Goal: Transaction & Acquisition: Purchase product/service

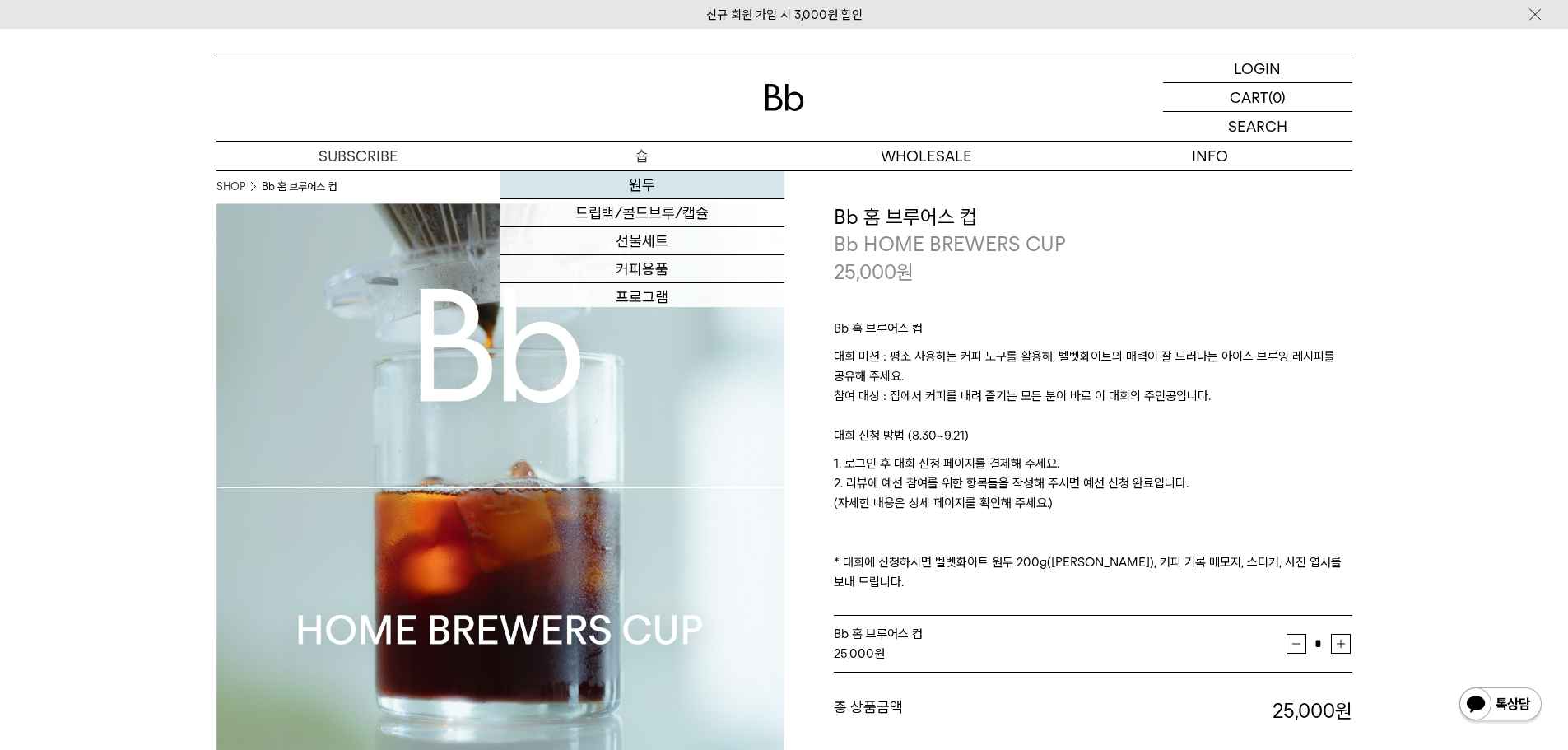
click at [656, 188] on link "원두" at bounding box center [642, 185] width 284 height 28
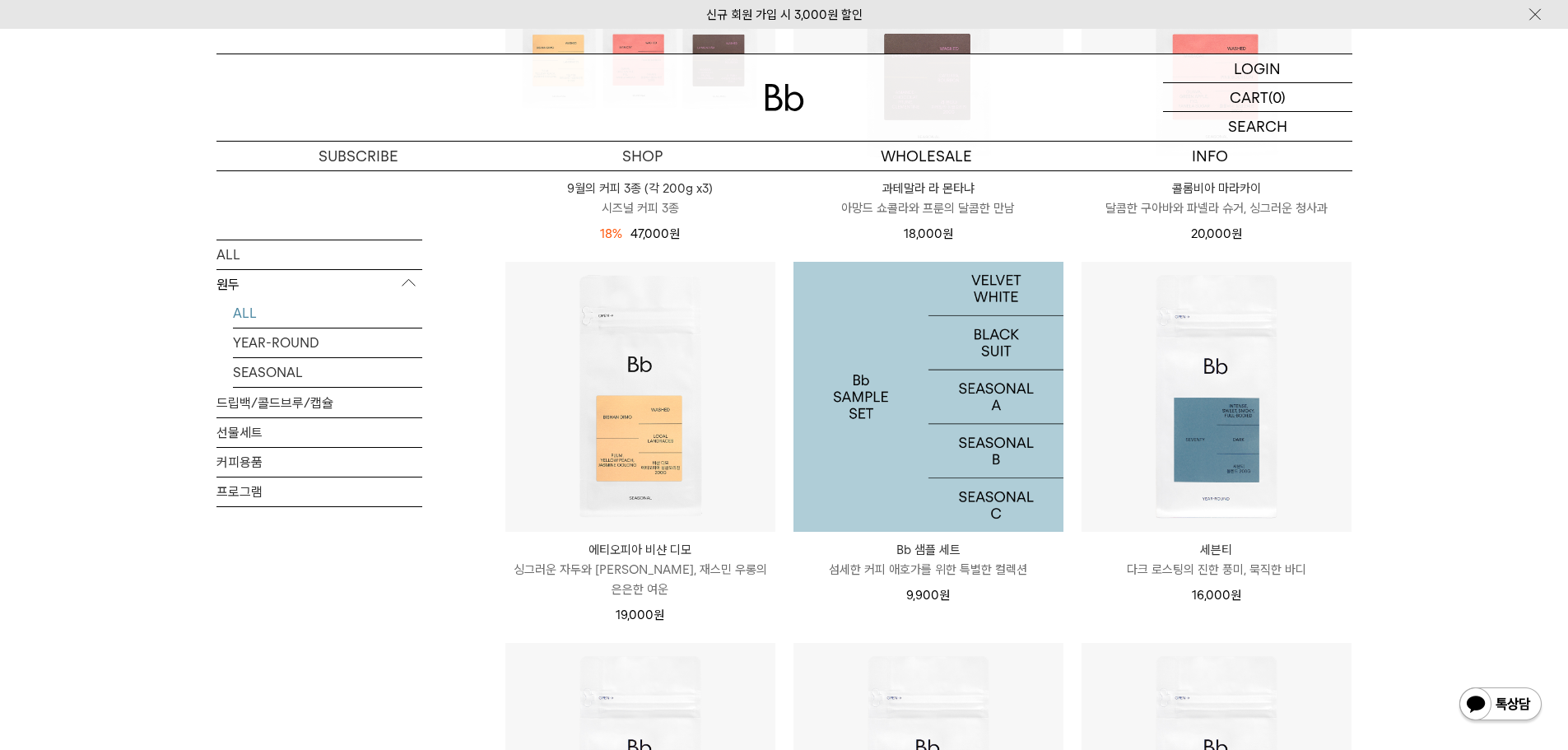
scroll to position [1071, 0]
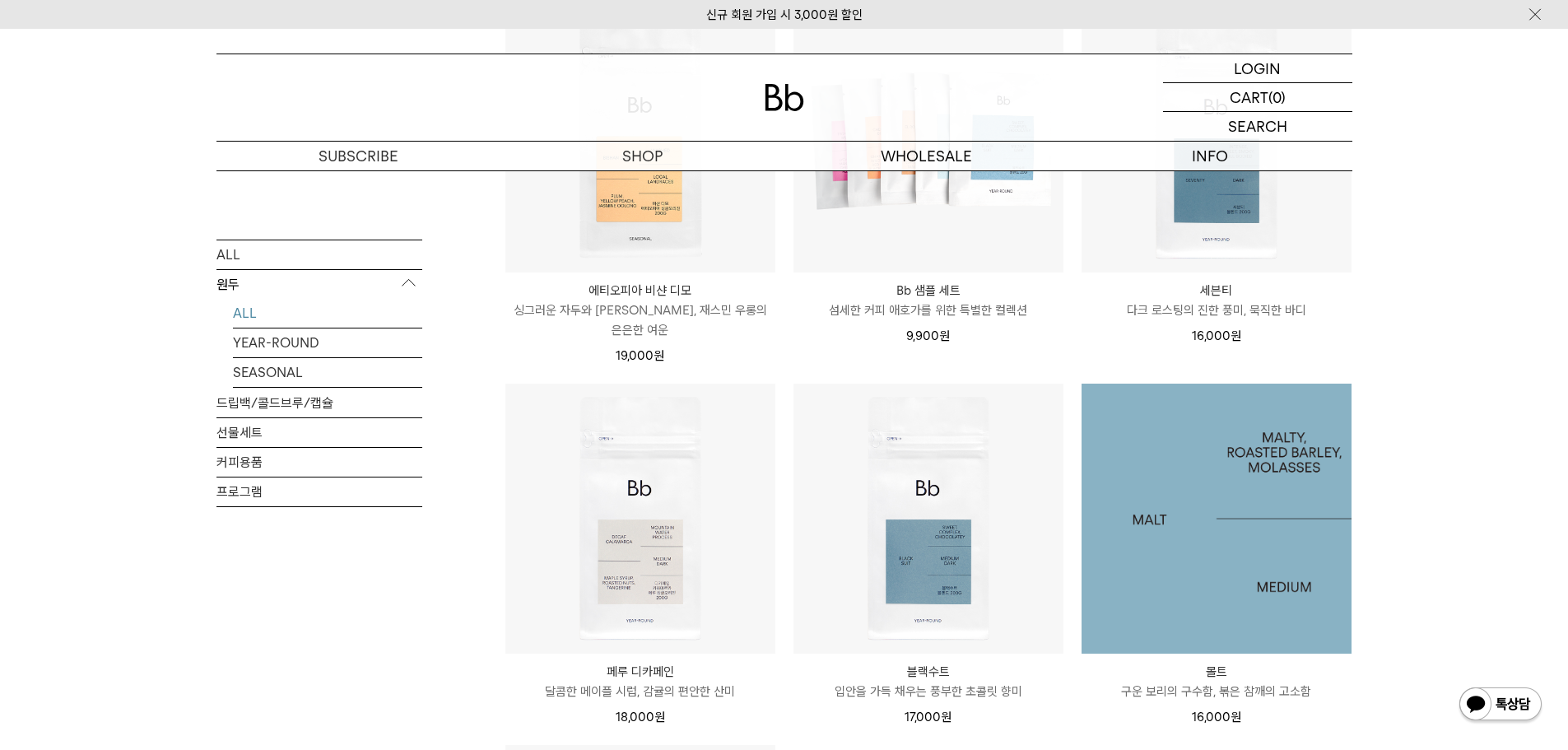
click at [1175, 456] on img at bounding box center [1216, 519] width 270 height 270
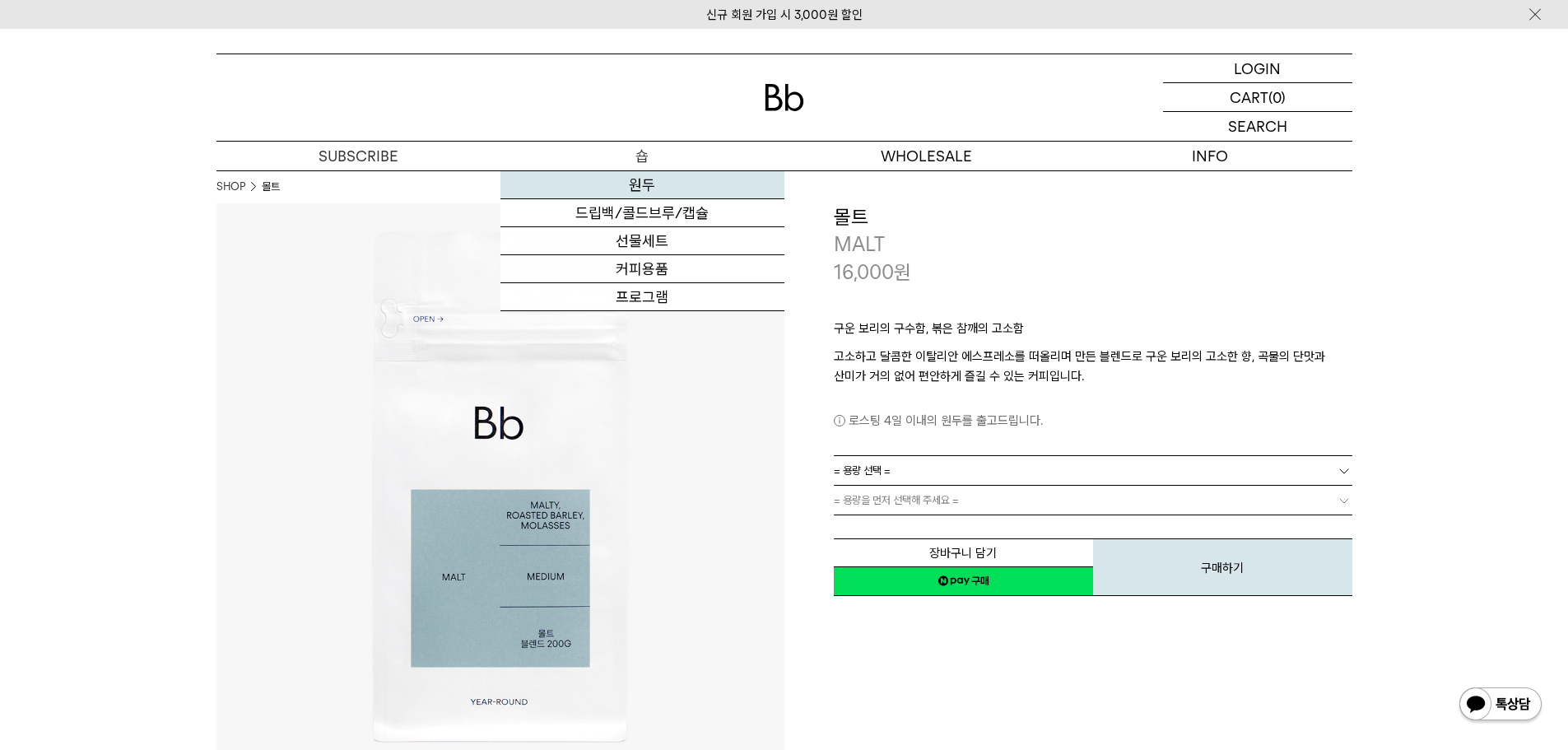
click at [595, 178] on link "원두" at bounding box center [642, 185] width 284 height 28
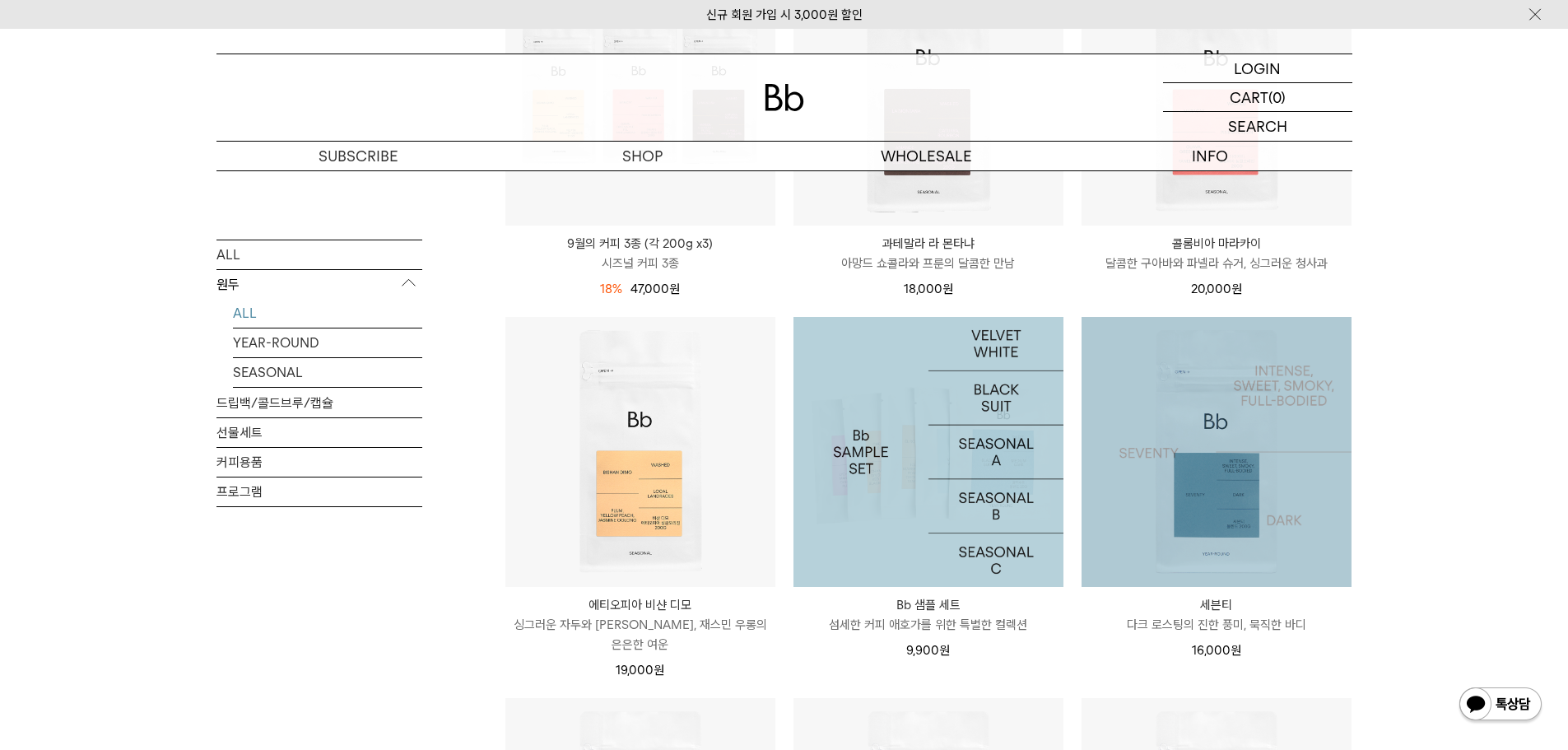
scroll to position [824, 0]
